Goal: Information Seeking & Learning: Stay updated

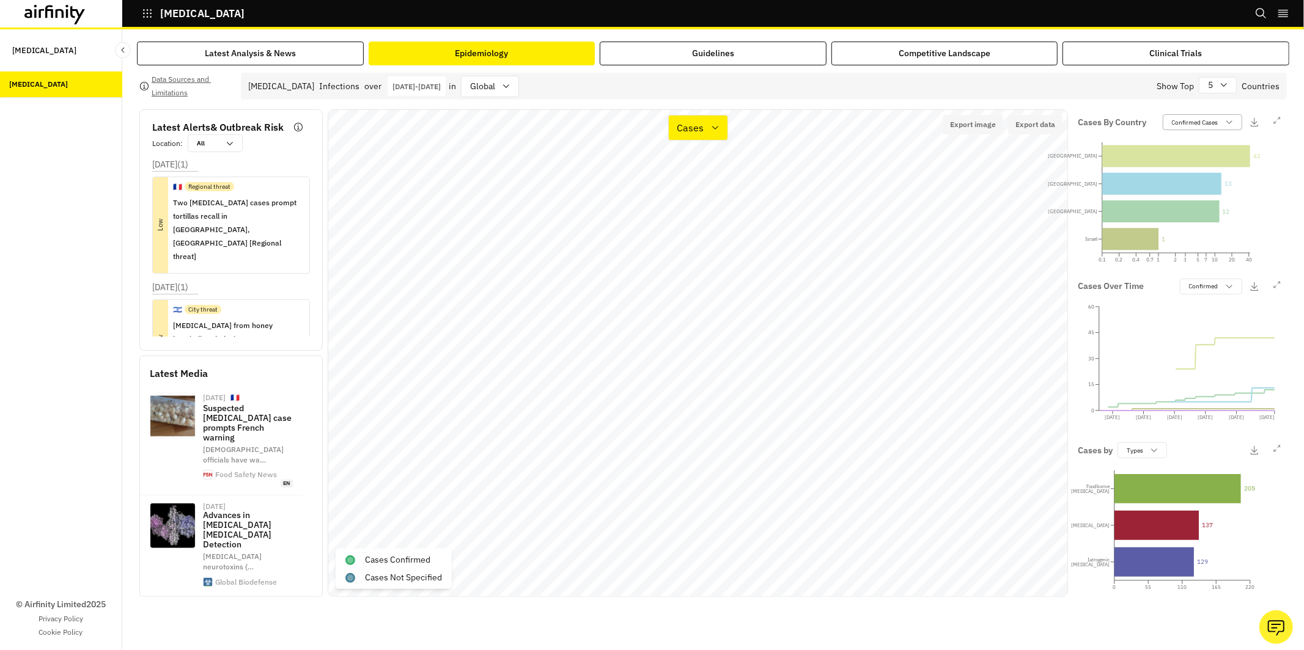
click at [1183, 125] on p "Confirmed Cases" at bounding box center [1195, 122] width 46 height 9
click at [1181, 186] on p "Not Specified" at bounding box center [1191, 187] width 39 height 9
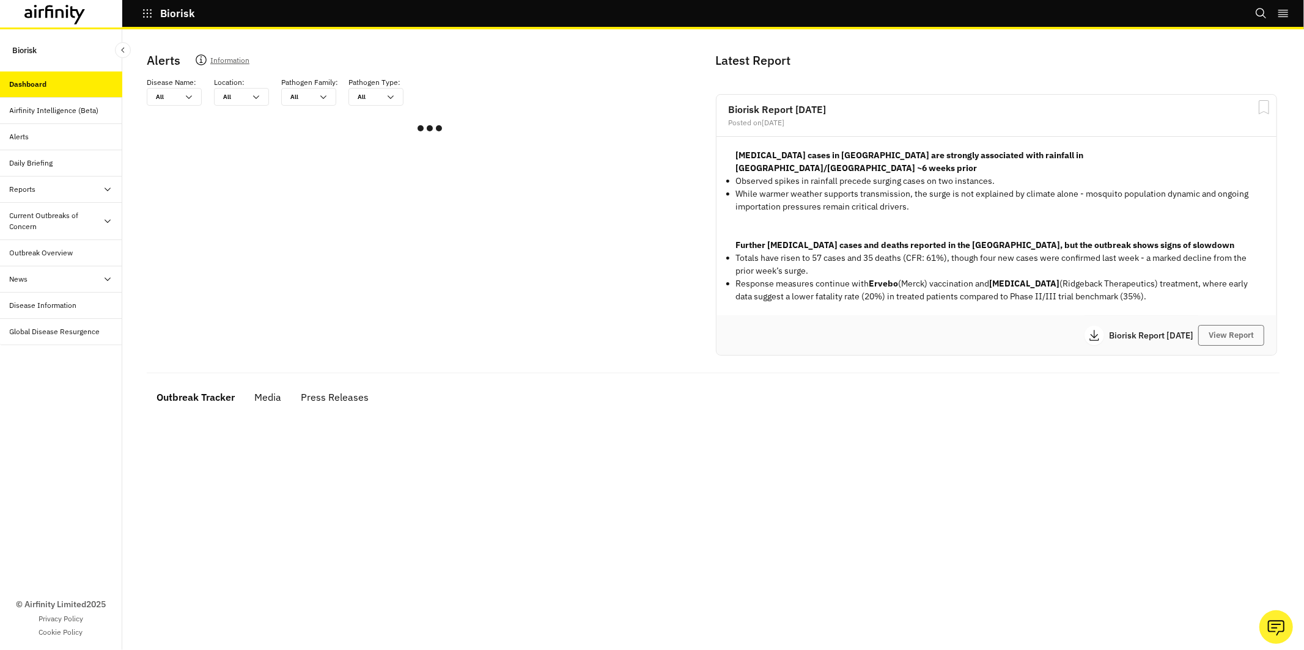
click at [57, 226] on div "Current Outbreaks of Concern" at bounding box center [56, 221] width 93 height 22
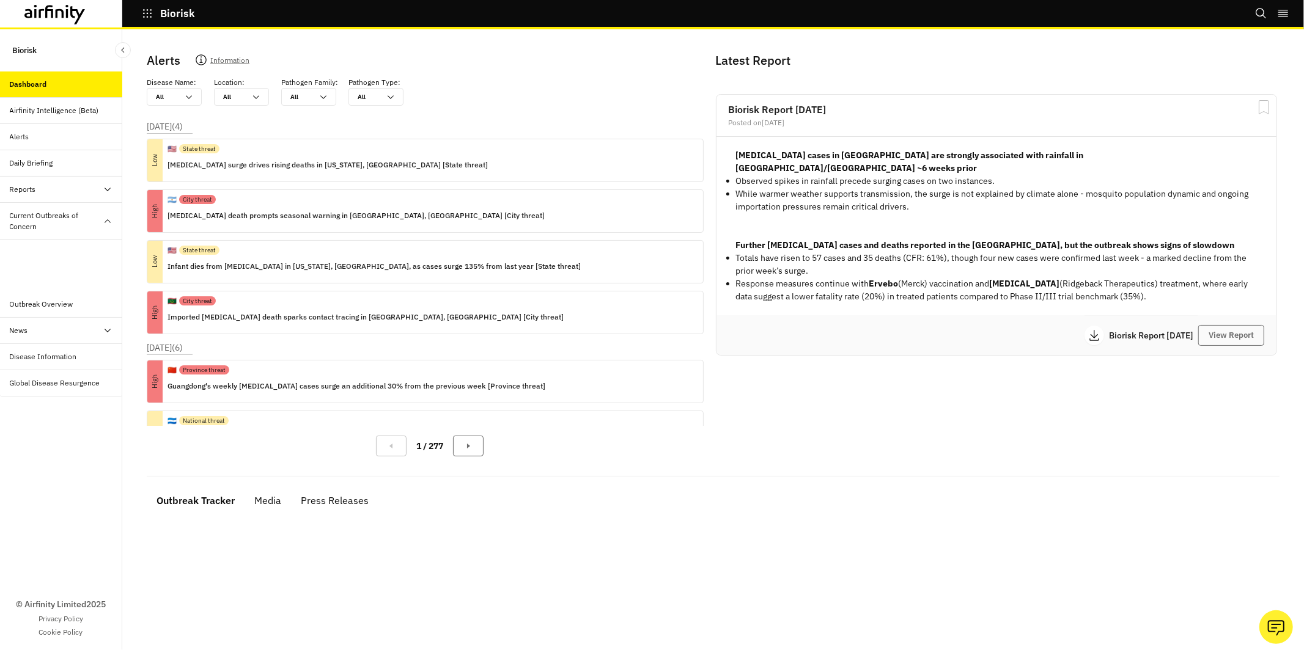
click at [61, 279] on div "Mpox" at bounding box center [71, 279] width 103 height 11
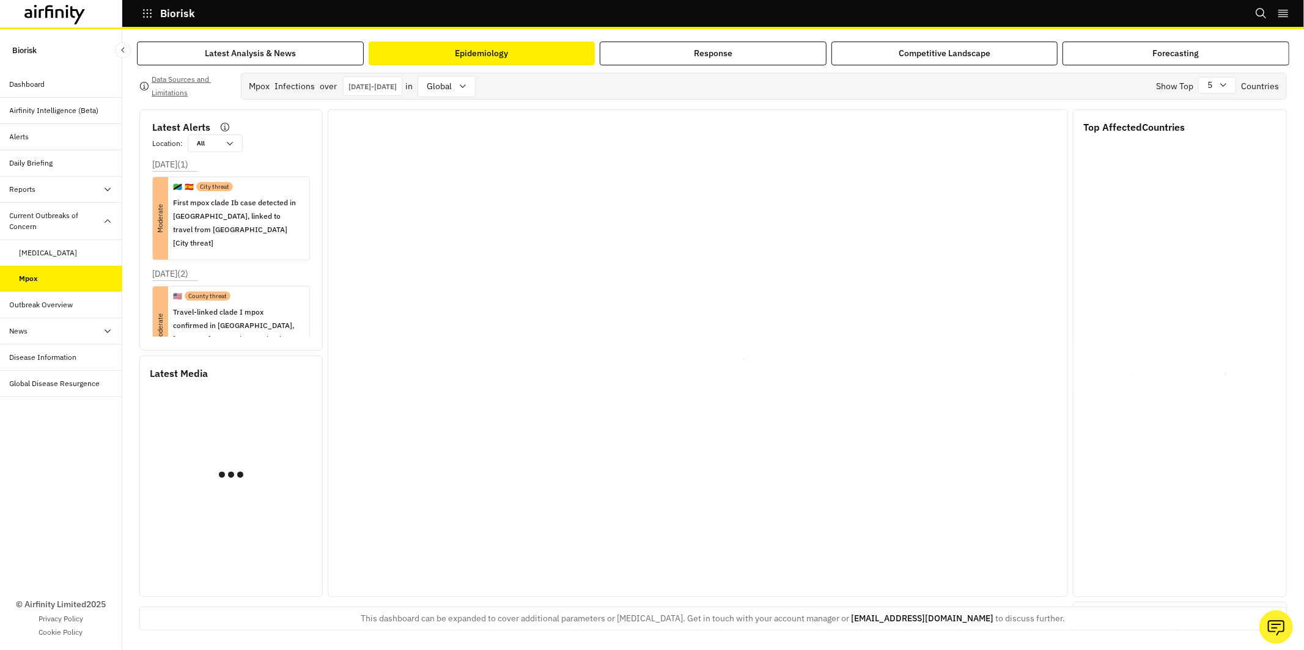
click at [474, 42] on button "Epidemiology" at bounding box center [482, 54] width 227 height 24
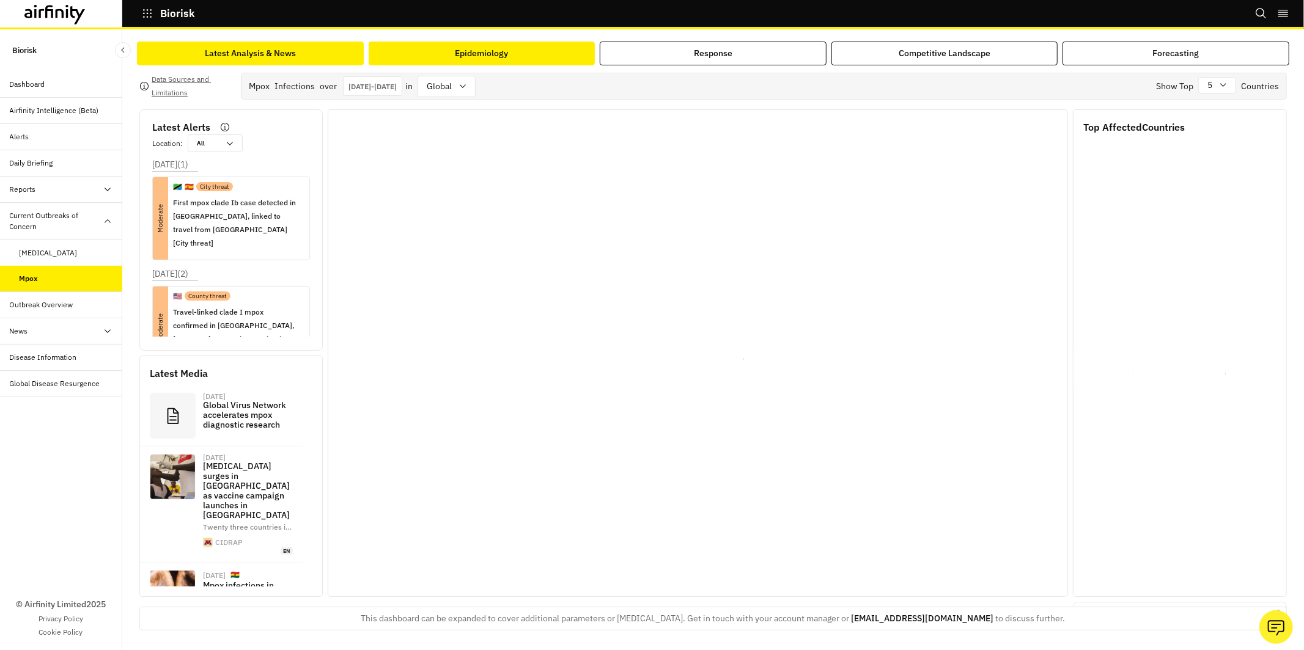
click at [279, 44] on button "Latest Analysis & News" at bounding box center [250, 54] width 227 height 24
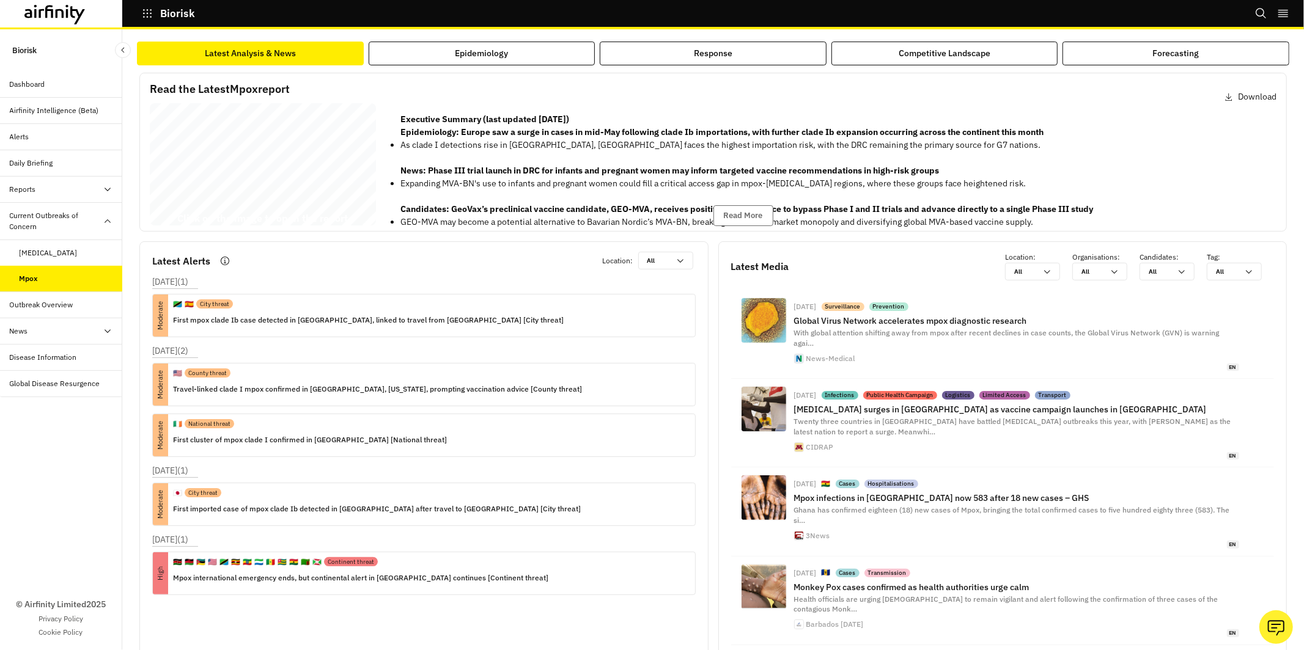
click at [308, 178] on div "Mpox Report 09 July 2025 © 2025 Airfinity – Private & Co nfidential Last update…" at bounding box center [263, 166] width 226 height 127
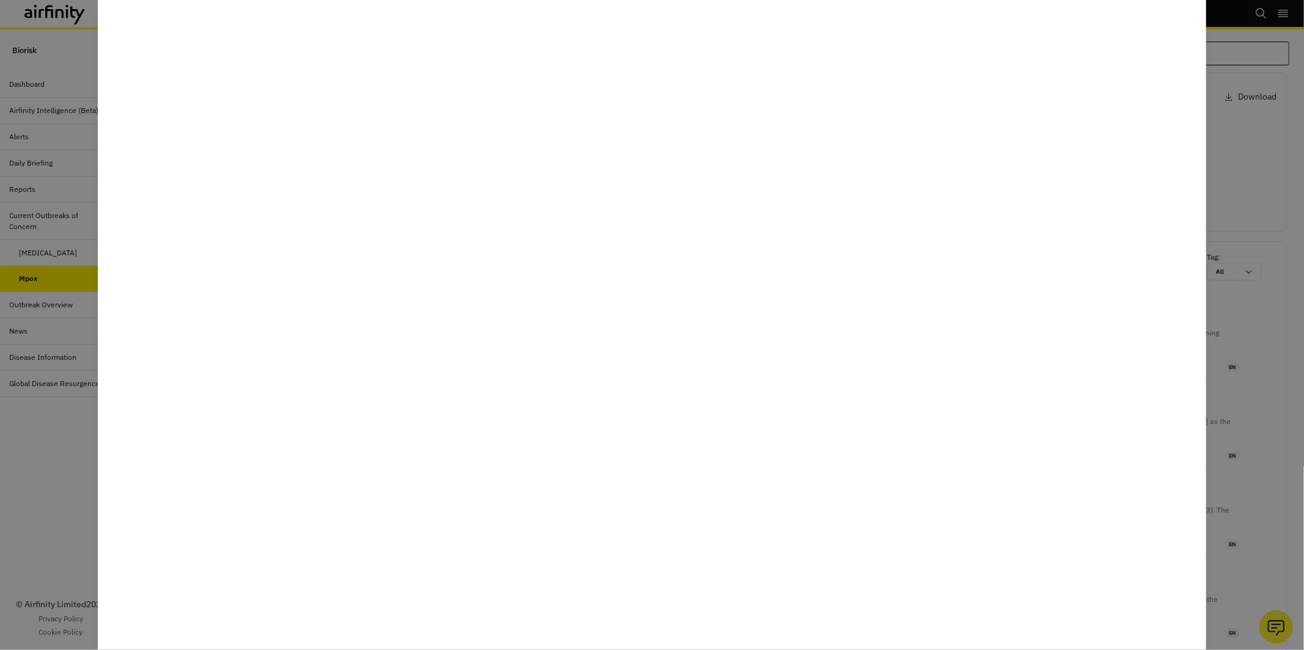
click at [78, 472] on div at bounding box center [652, 325] width 1304 height 650
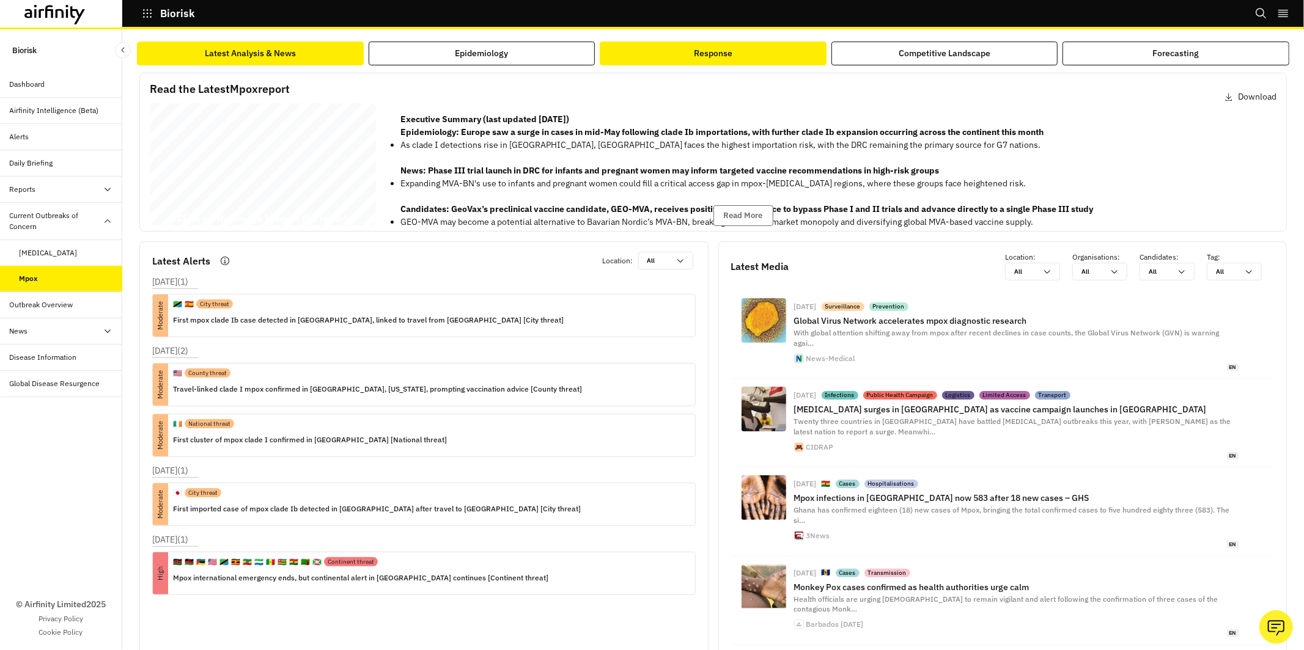
click at [705, 49] on div "Response" at bounding box center [713, 53] width 39 height 13
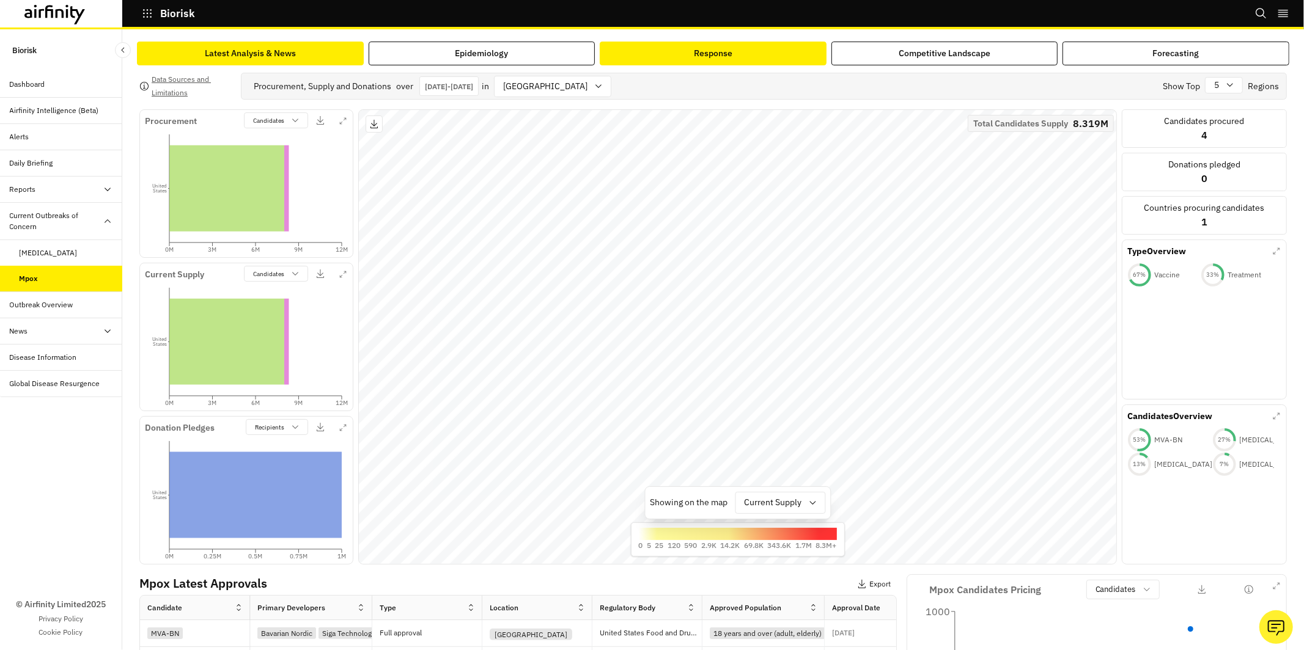
click at [242, 51] on div "Latest Analysis & News" at bounding box center [250, 53] width 91 height 13
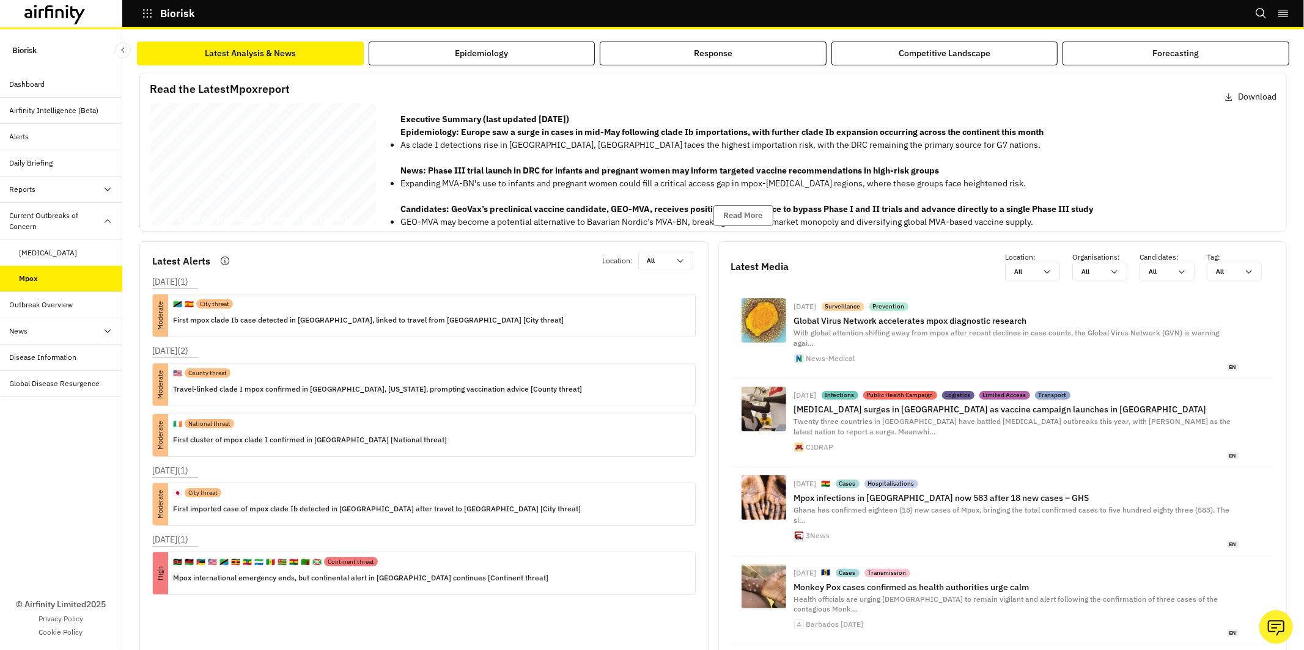
click at [347, 204] on div "Mpox Report 09 July 2025 © 2025 Airfinity – Private & Co nfidential Last update…" at bounding box center [263, 166] width 226 height 127
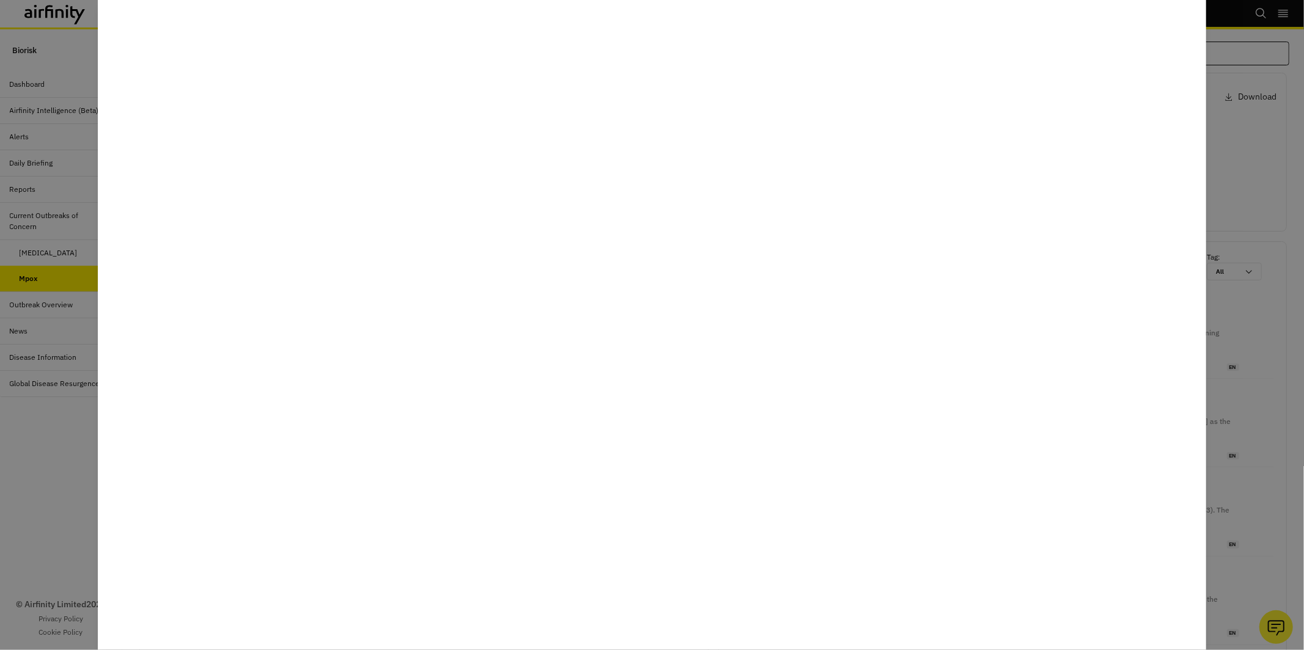
click at [24, 441] on div at bounding box center [652, 325] width 1304 height 650
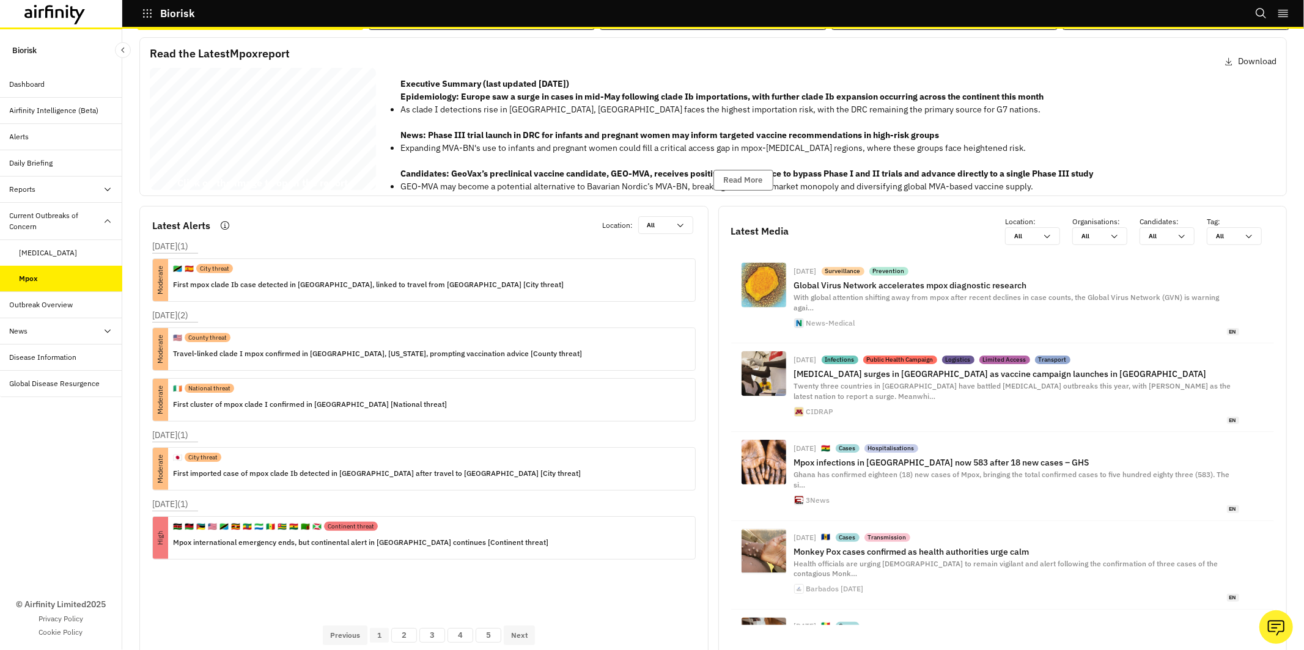
scroll to position [35, 0]
click at [62, 323] on div "News" at bounding box center [61, 331] width 122 height 26
click at [73, 300] on div "Outbreak Overview" at bounding box center [66, 305] width 112 height 11
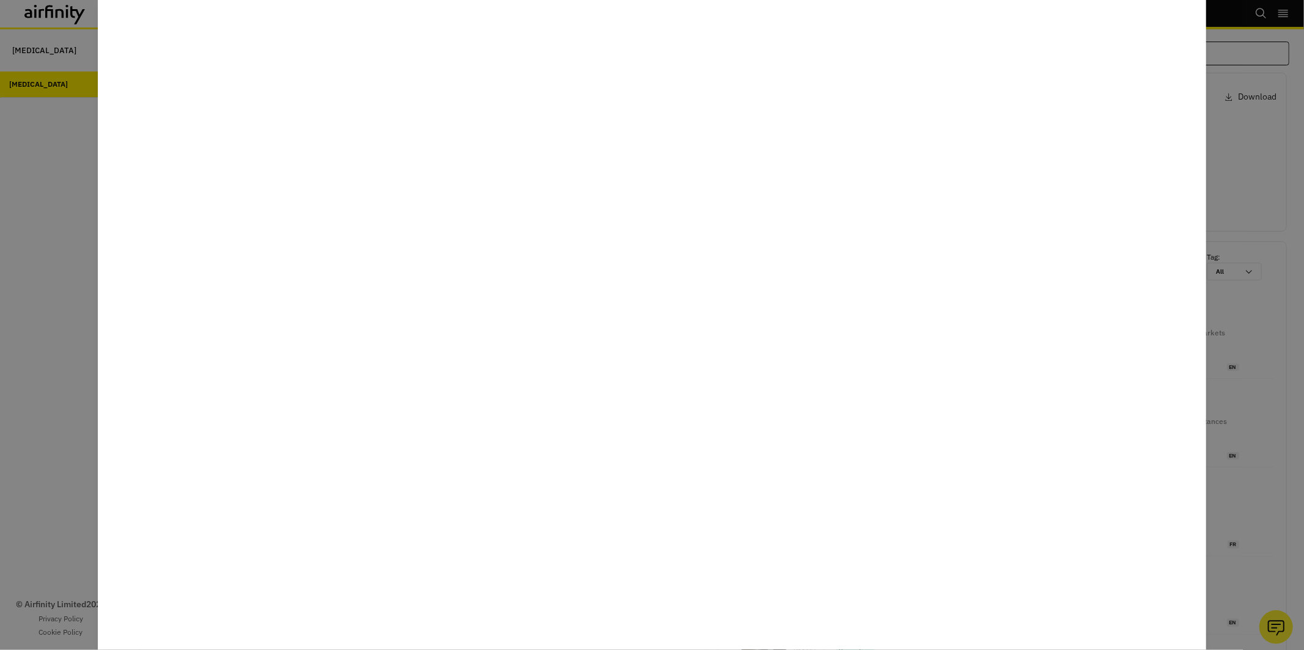
click at [61, 267] on div at bounding box center [652, 325] width 1304 height 650
